Goal: Information Seeking & Learning: Learn about a topic

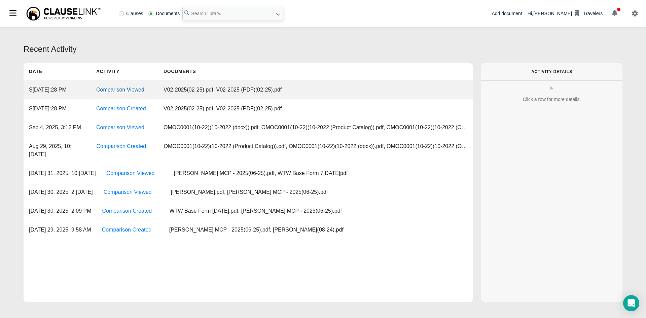
click at [115, 91] on link "Comparison Viewed" at bounding box center [120, 90] width 48 height 6
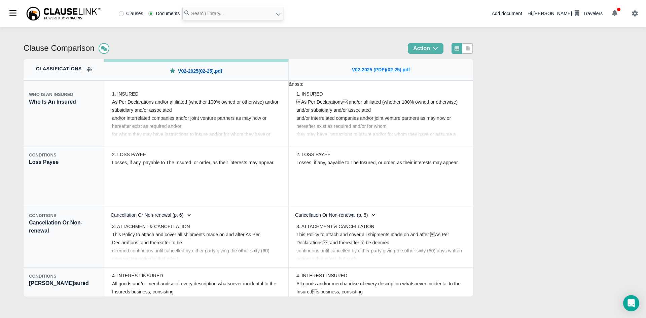
click at [191, 72] on link "V02-2025(02-25).pdf" at bounding box center [200, 71] width 44 height 7
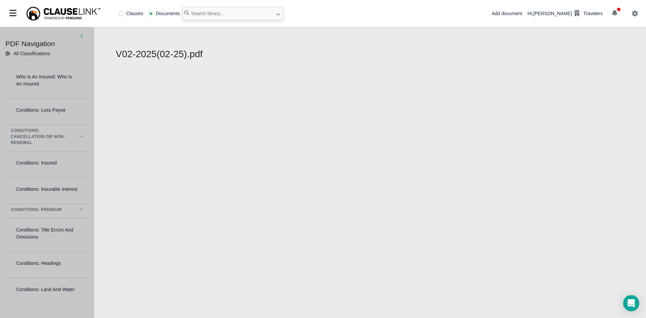
select select "1"
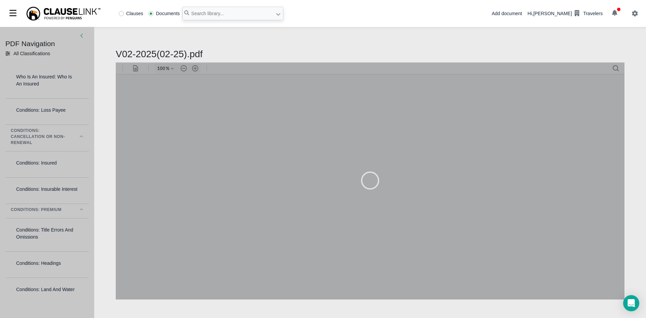
type input "83"
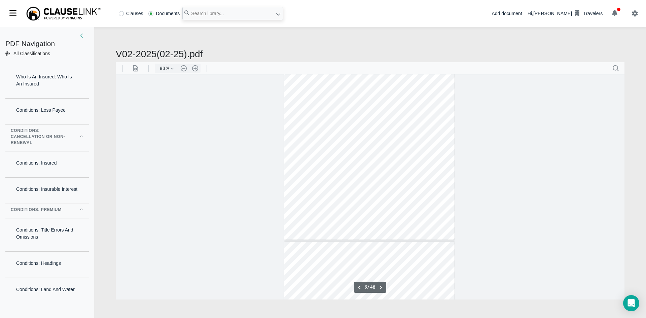
type input "10"
